Goal: Task Accomplishment & Management: Manage account settings

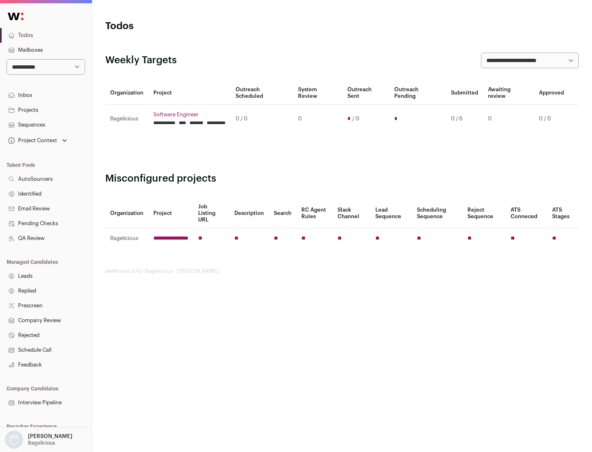
click at [46, 110] on link "Projects" at bounding box center [46, 110] width 92 height 15
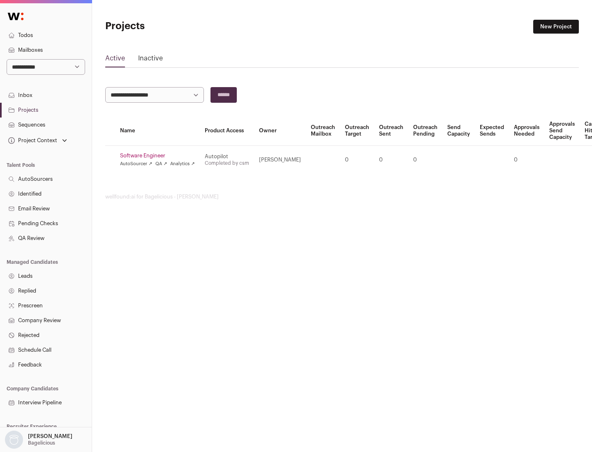
click at [160, 156] on link "Software Engineer" at bounding box center [157, 156] width 75 height 7
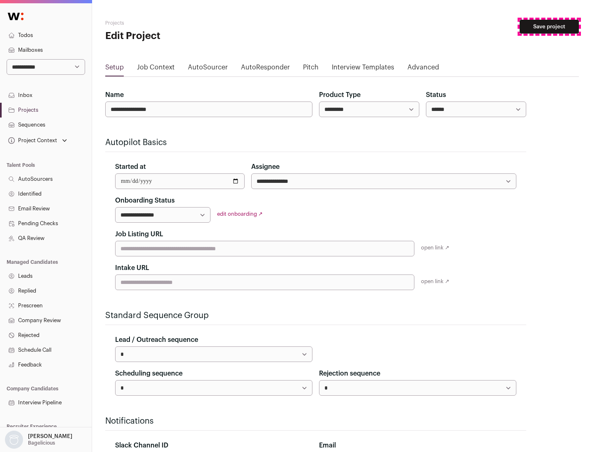
click at [549, 27] on button "Save project" at bounding box center [549, 27] width 59 height 14
